Goal: Navigation & Orientation: Find specific page/section

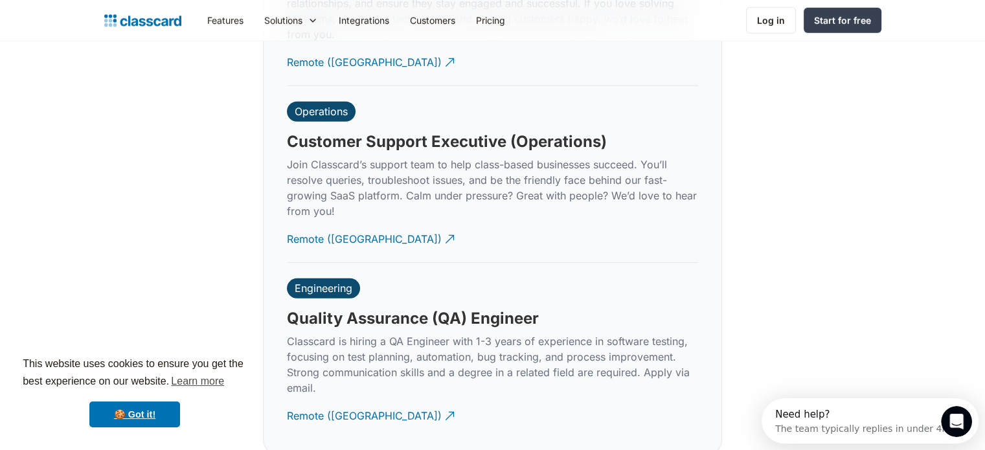
scroll to position [3850, 0]
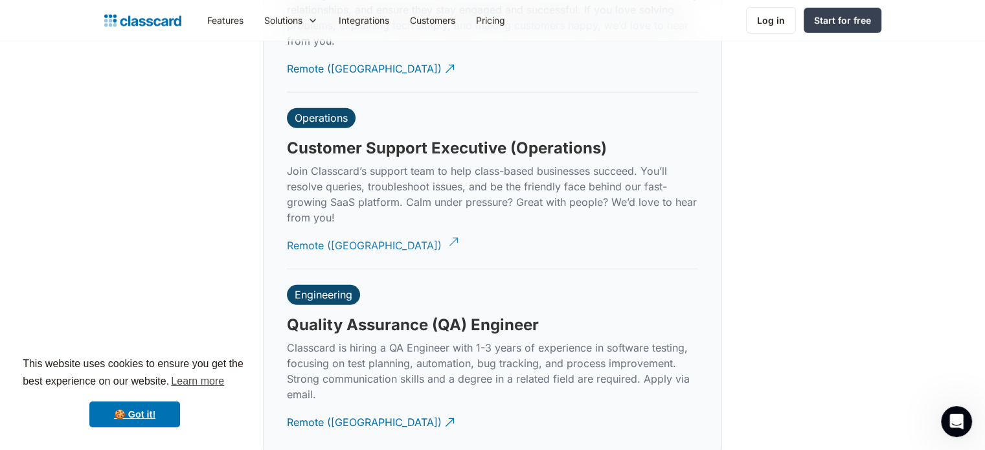
click at [345, 233] on div "Remote ([GEOGRAPHIC_DATA])" at bounding box center [364, 240] width 155 height 25
